Goal: Task Accomplishment & Management: Use online tool/utility

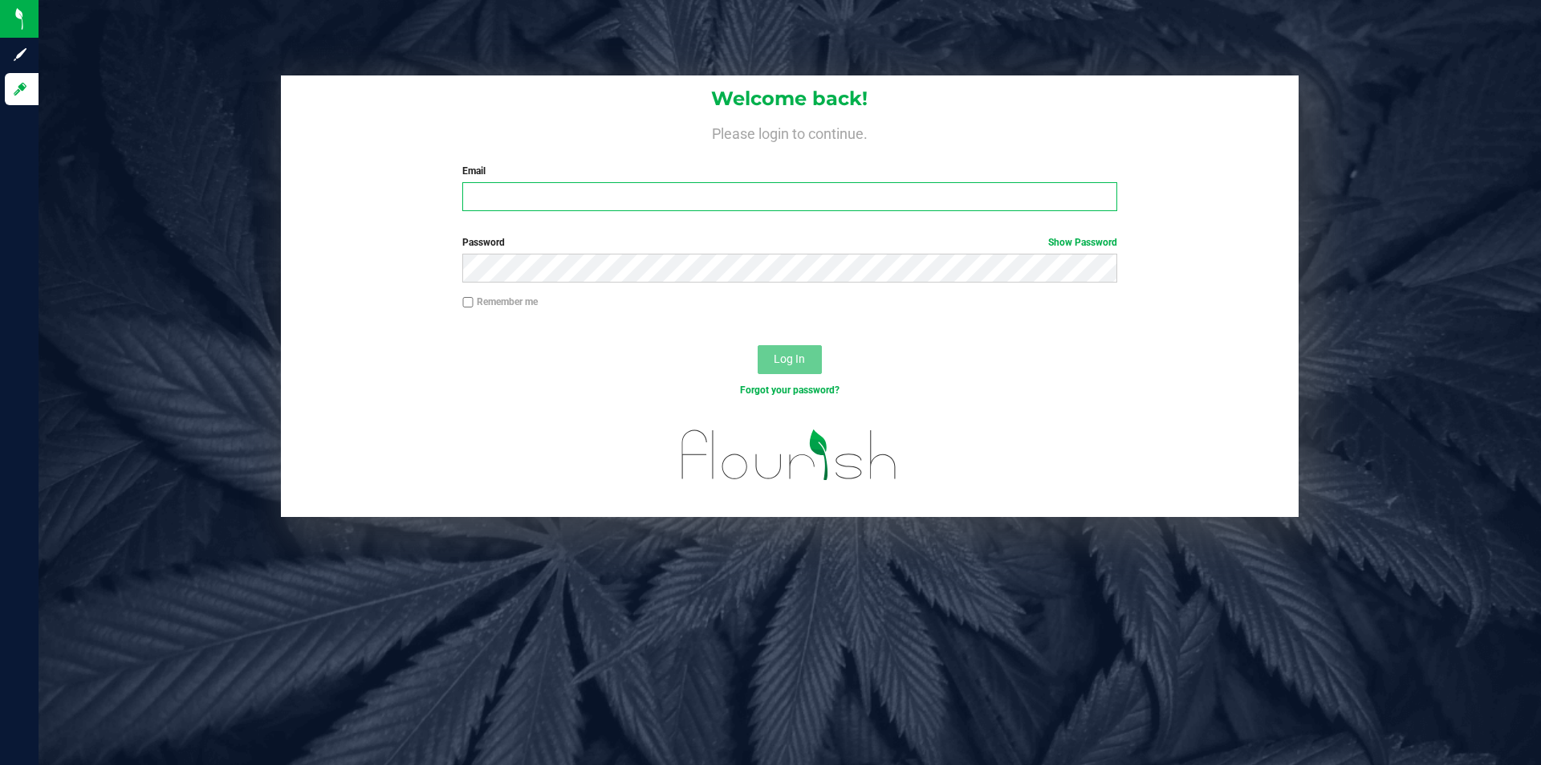
type input "[EMAIL_ADDRESS][DOMAIN_NAME]"
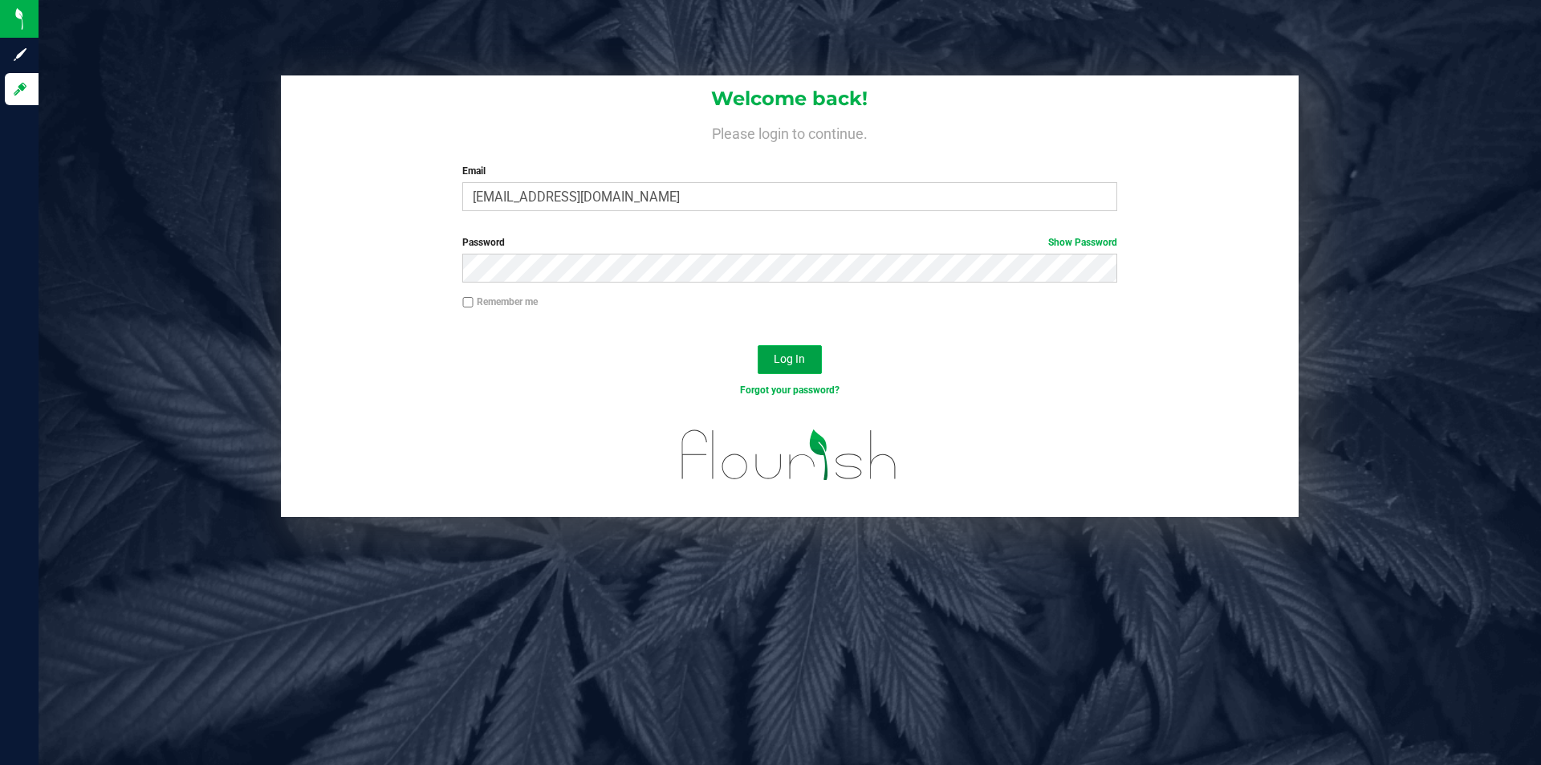
click at [775, 359] on span "Log In" at bounding box center [789, 358] width 31 height 13
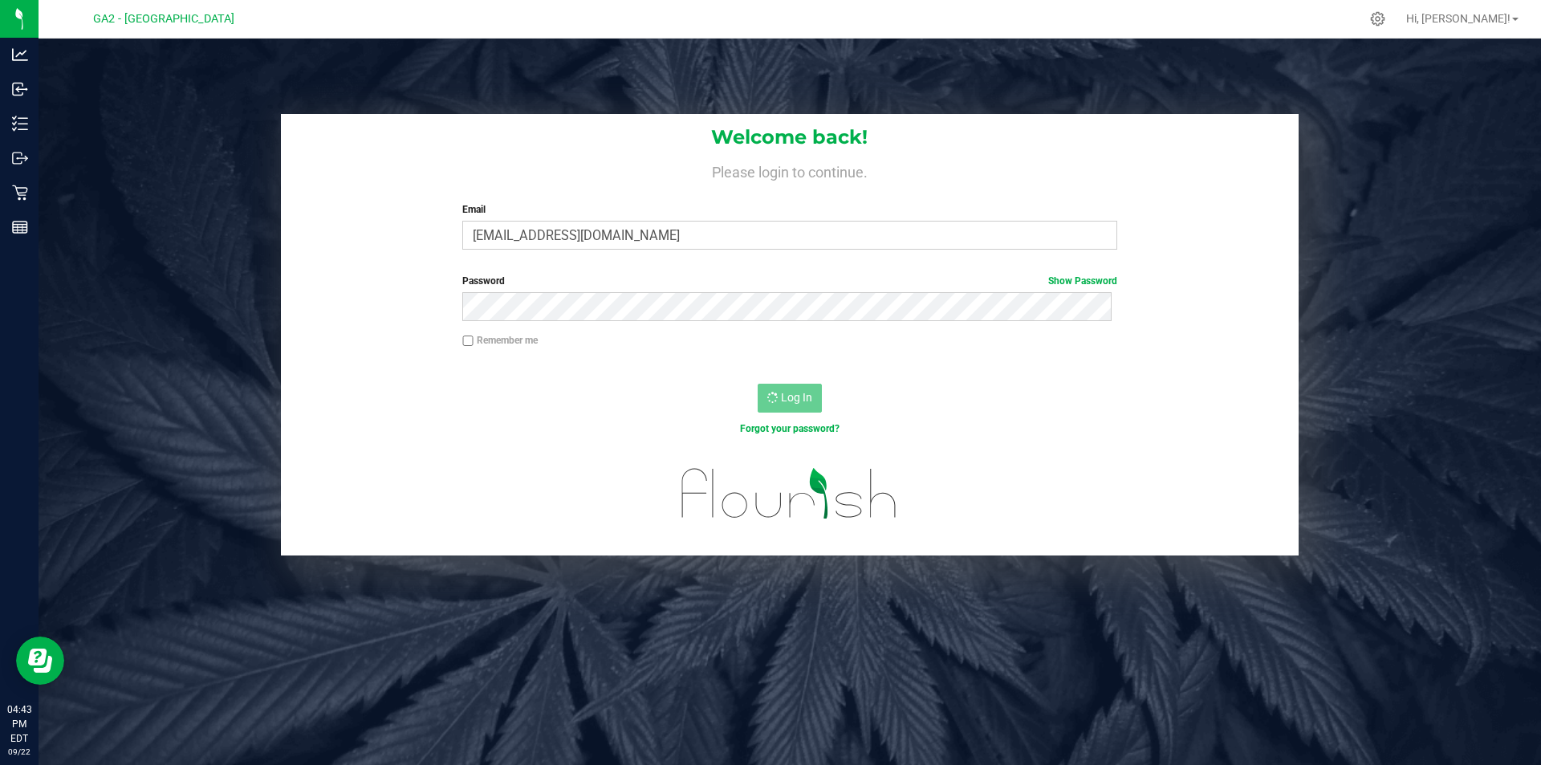
click at [720, 343] on div "Remember me" at bounding box center [789, 342] width 678 height 18
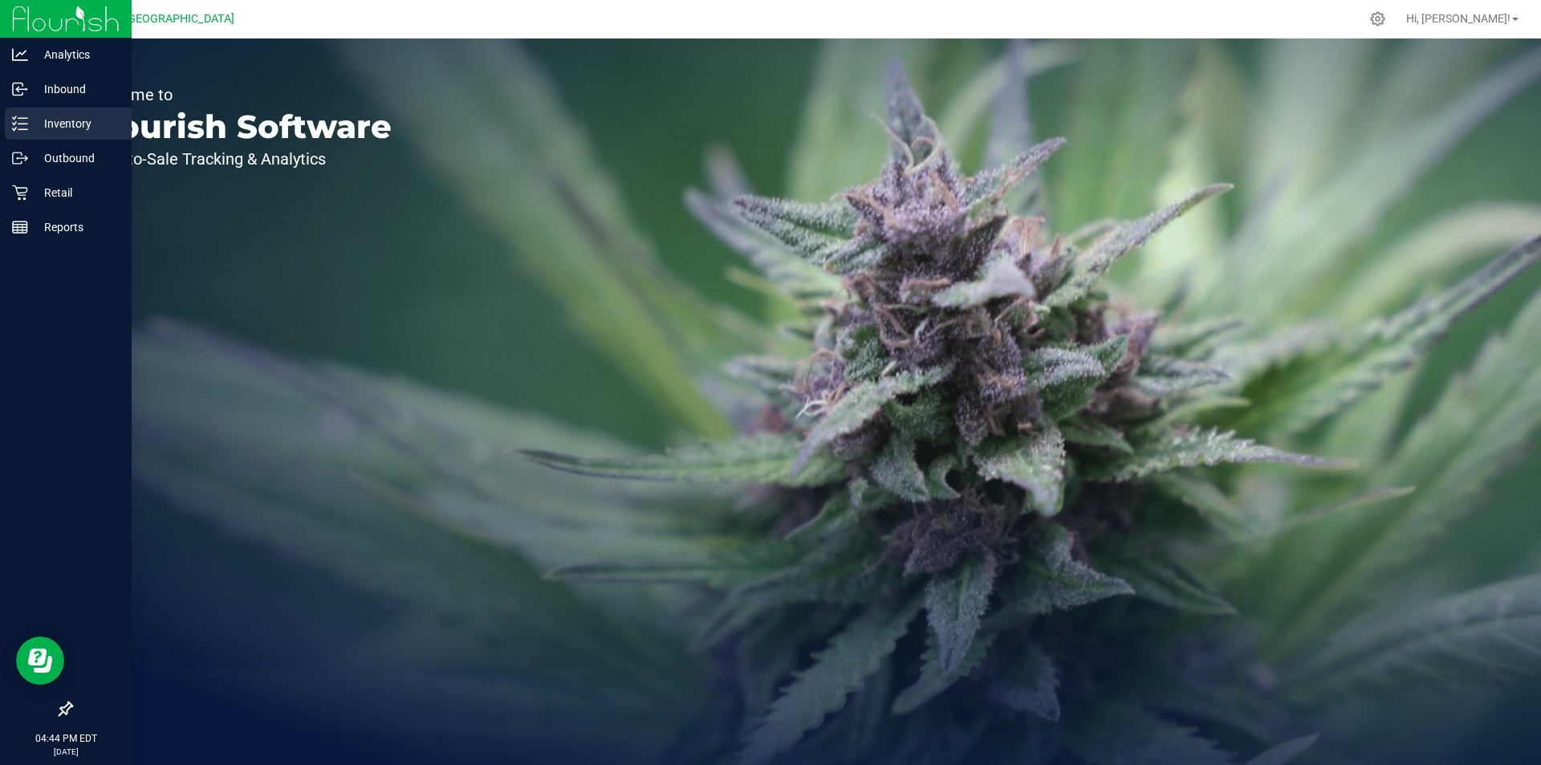
click at [94, 124] on p "Inventory" at bounding box center [76, 123] width 96 height 19
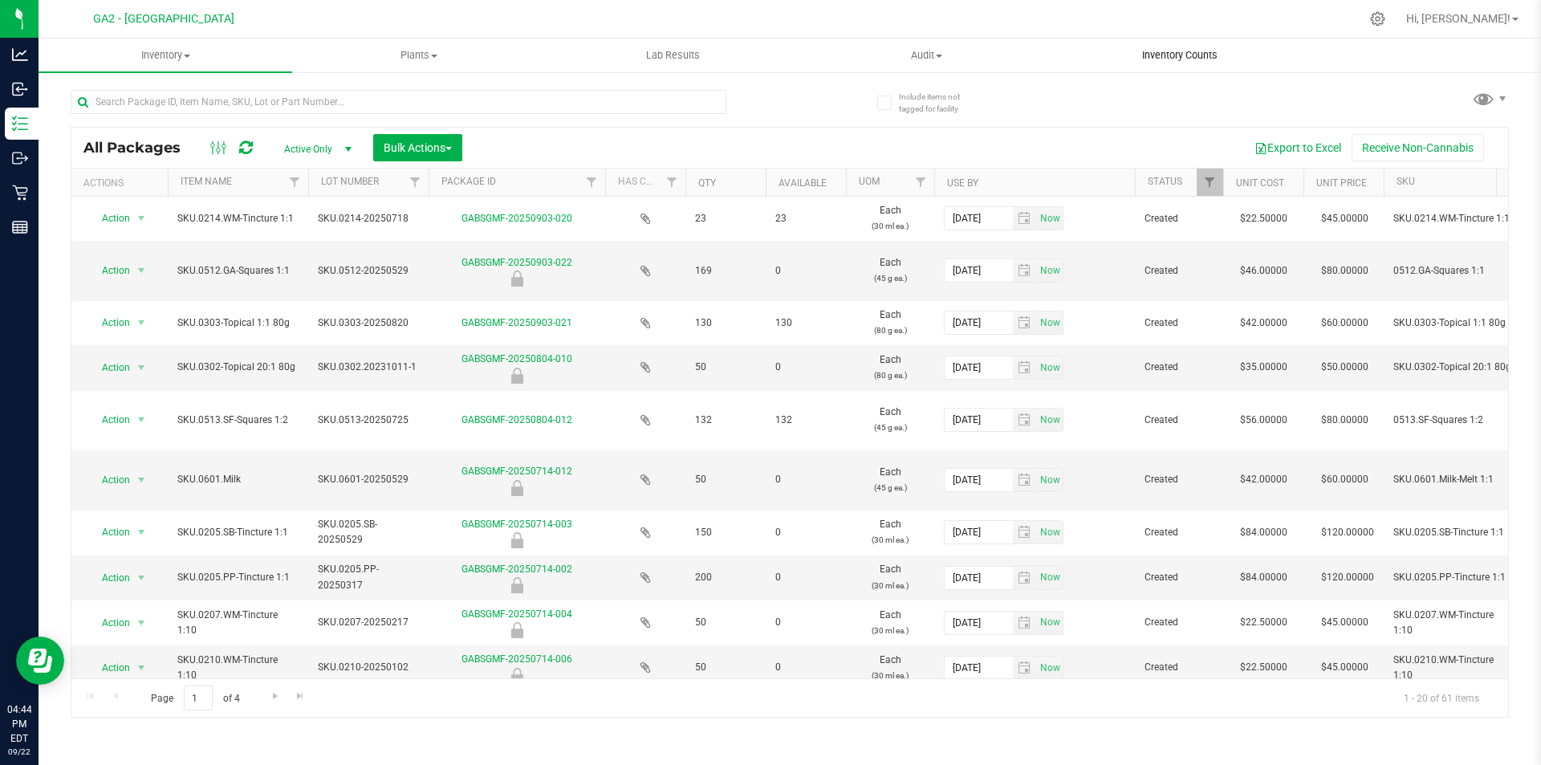
click at [1182, 55] on span "Inventory Counts" at bounding box center [1180, 55] width 119 height 14
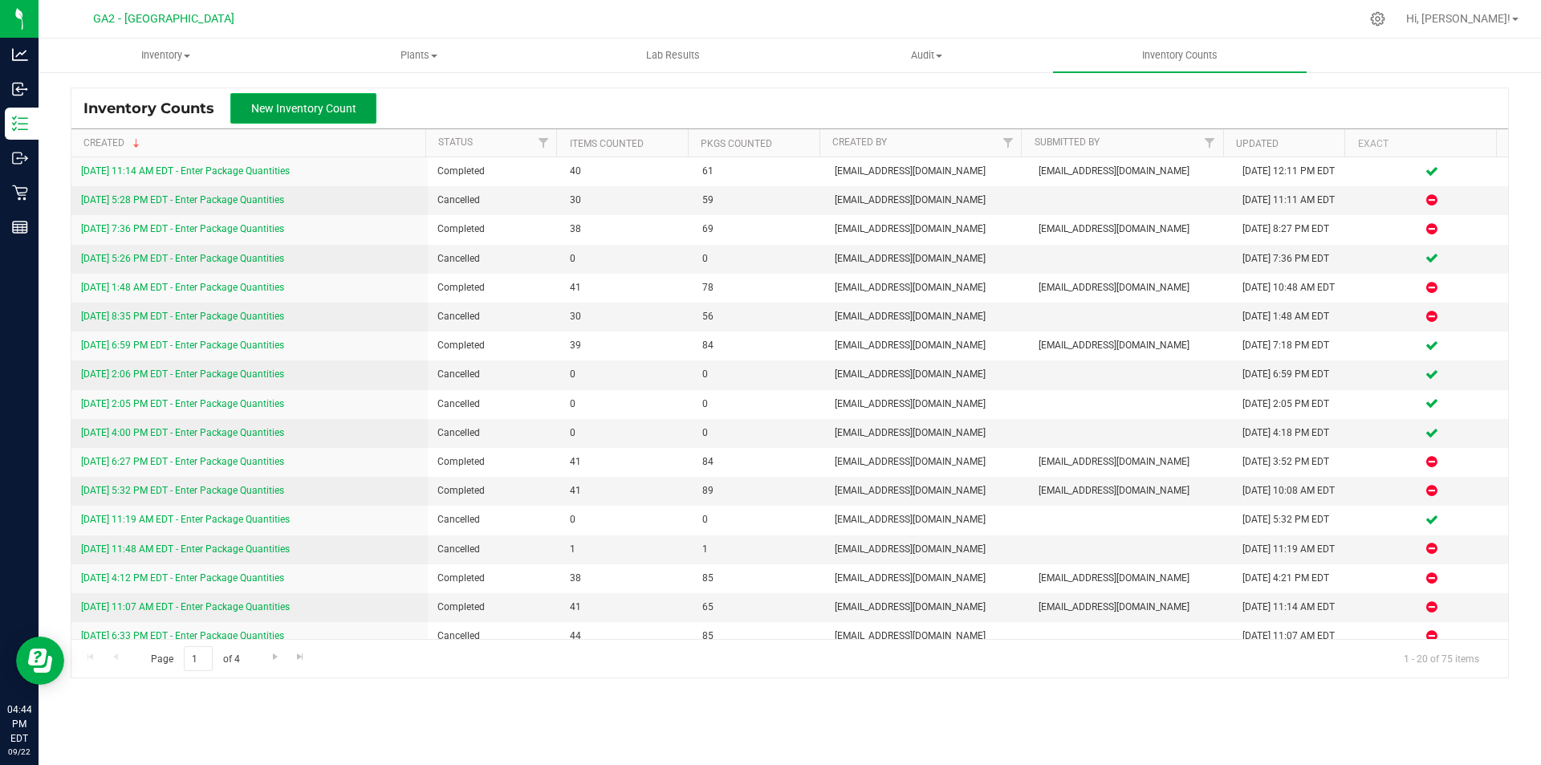
click at [303, 108] on span "New Inventory Count" at bounding box center [303, 108] width 105 height 13
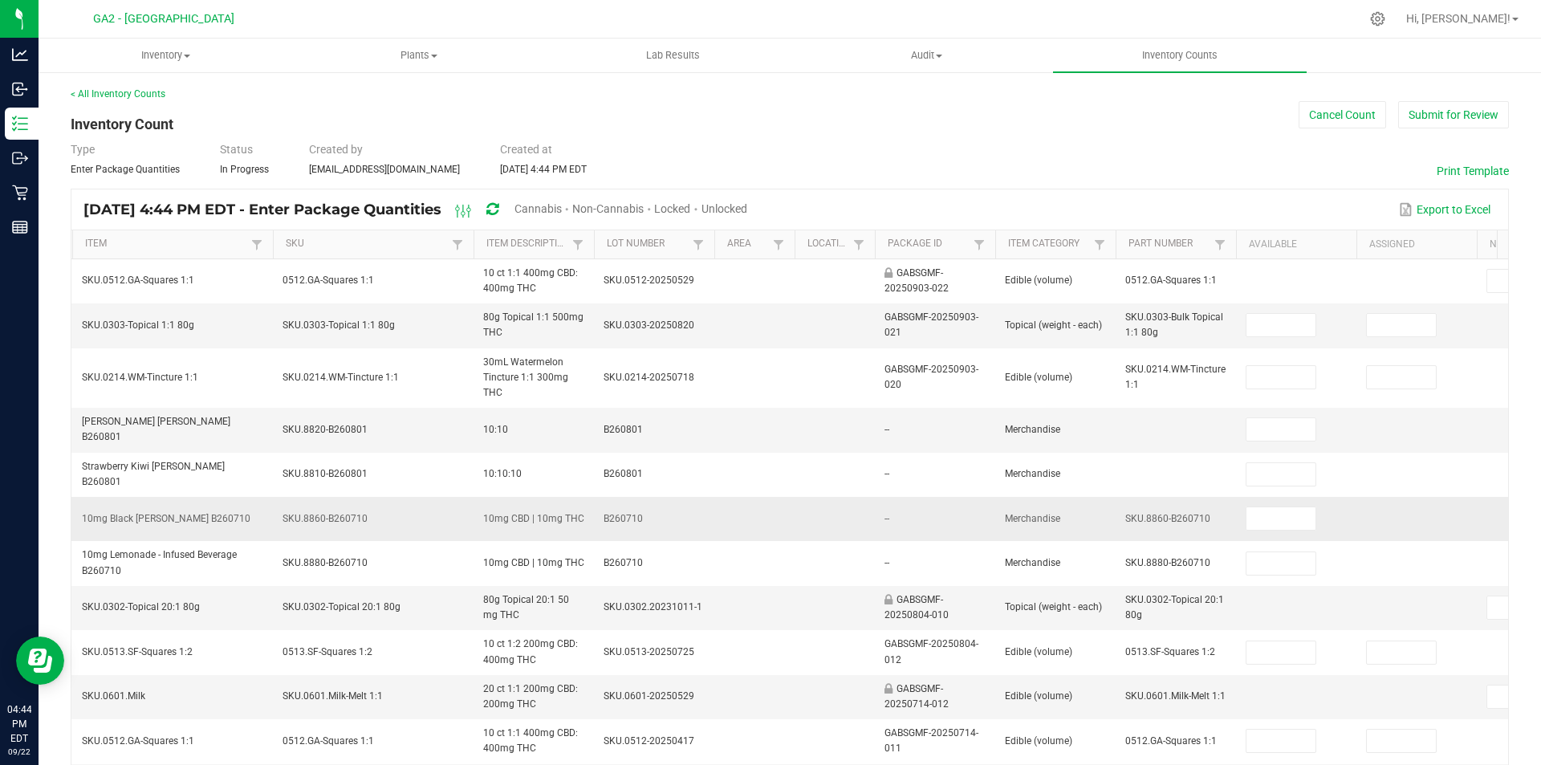
click at [890, 520] on div "--" at bounding box center [935, 518] width 101 height 15
click at [302, 243] on link "SKU" at bounding box center [366, 244] width 161 height 13
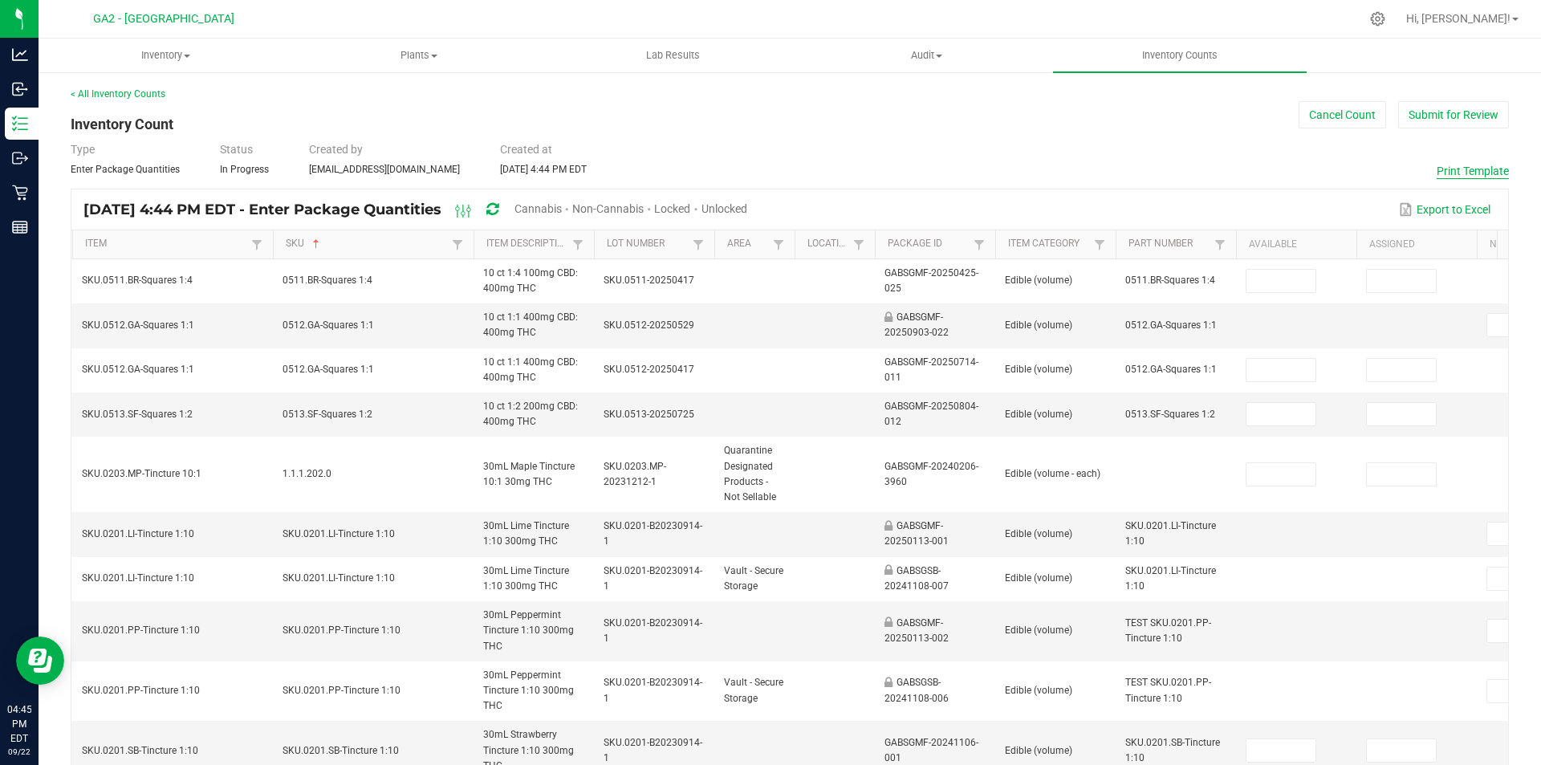
click at [1454, 169] on button "Print Template" at bounding box center [1473, 171] width 72 height 16
click at [124, 95] on link "< All Inventory Counts" at bounding box center [118, 93] width 95 height 11
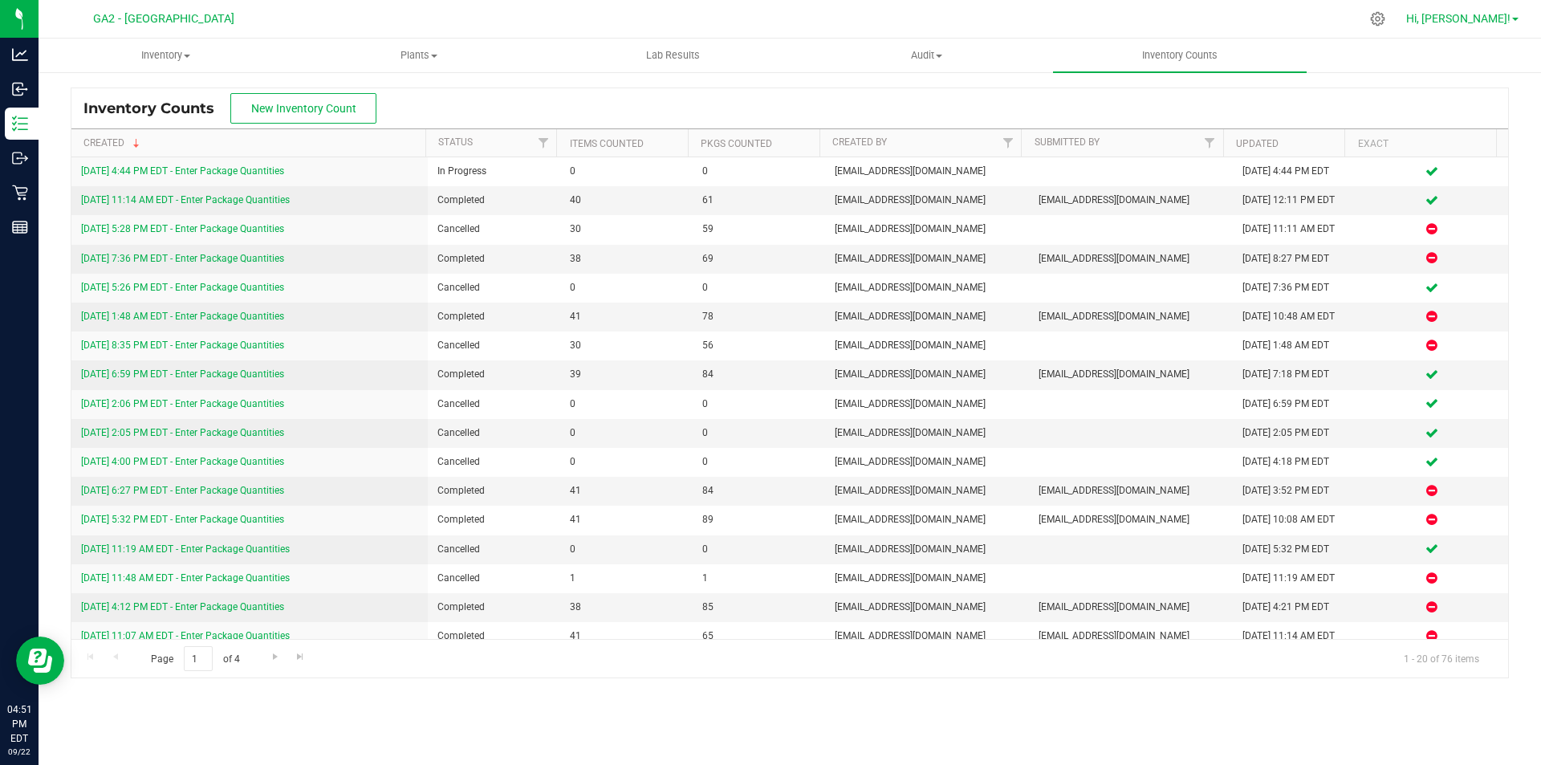
click at [1489, 23] on span "Hi, [PERSON_NAME]!" at bounding box center [1458, 18] width 104 height 13
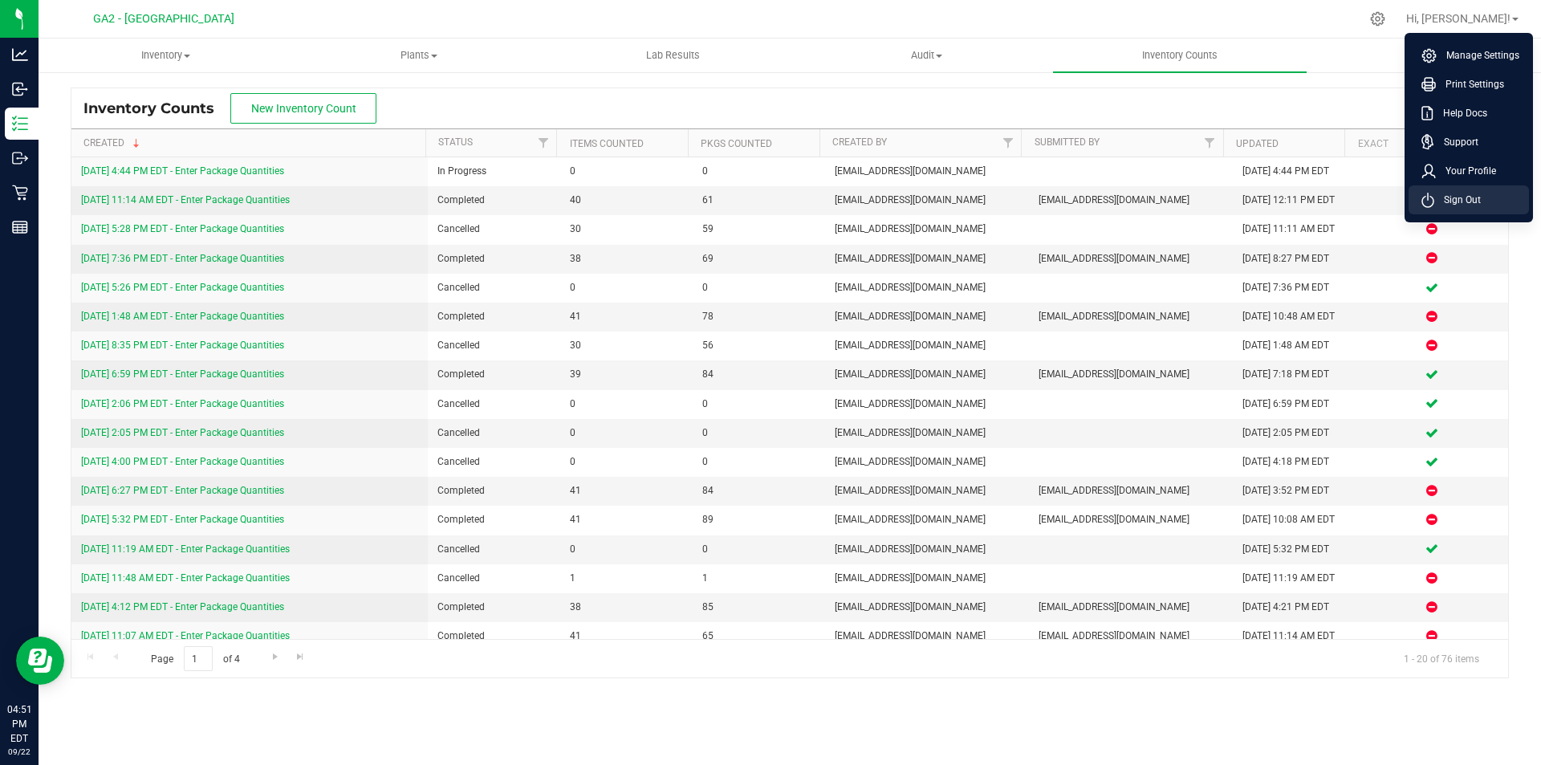
click at [1478, 194] on span "Sign Out" at bounding box center [1457, 200] width 47 height 16
